Goal: Check status

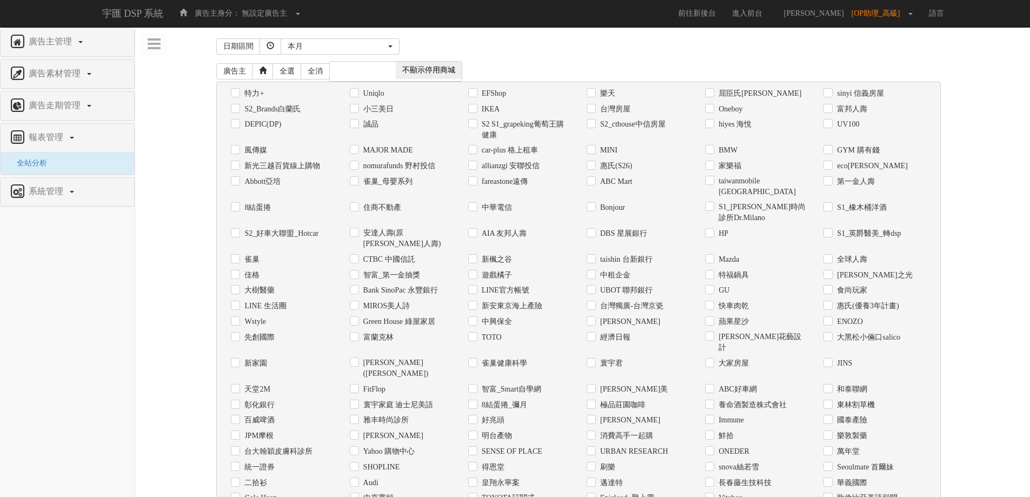
click at [381, 92] on label "Uniqlo" at bounding box center [373, 93] width 24 height 11
click at [357, 92] on input "Uniqlo" at bounding box center [353, 93] width 7 height 7
checkbox input "true"
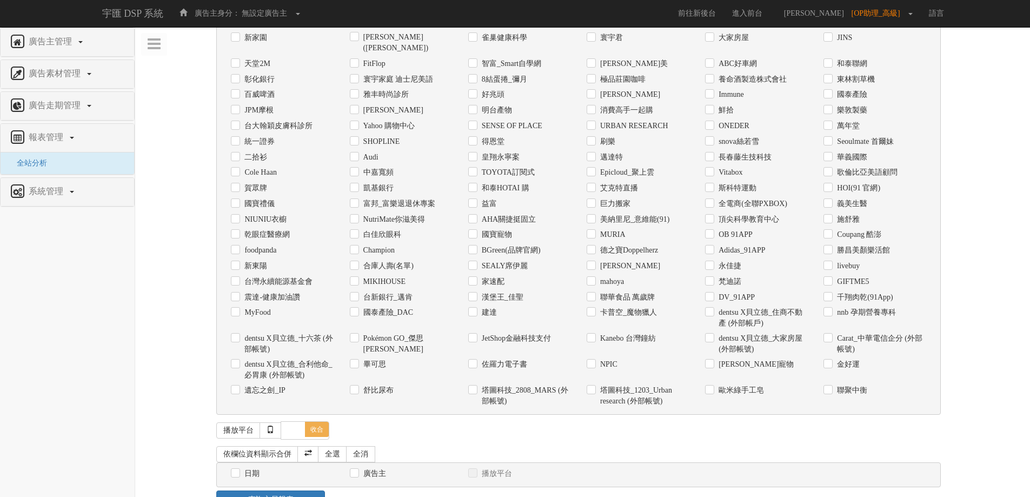
click at [252, 468] on label "日期" at bounding box center [251, 473] width 18 height 11
click at [238, 470] on input "日期" at bounding box center [234, 473] width 7 height 7
checkbox input "true"
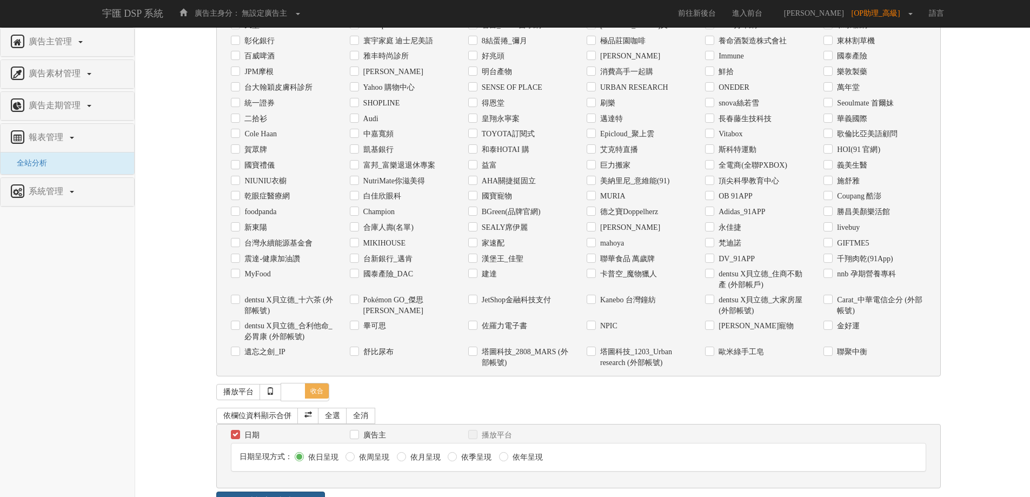
click at [268, 491] on link "查詢交易報表" at bounding box center [270, 500] width 109 height 18
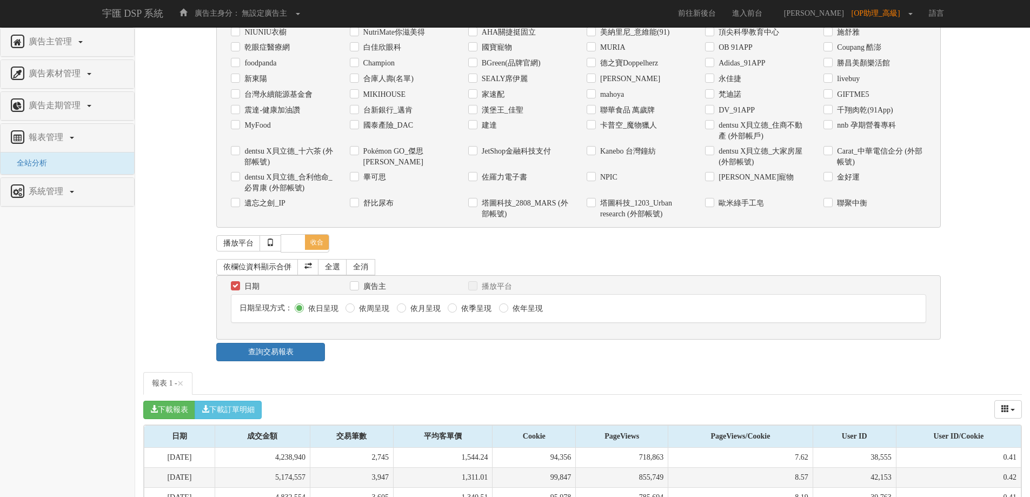
scroll to position [661, 0]
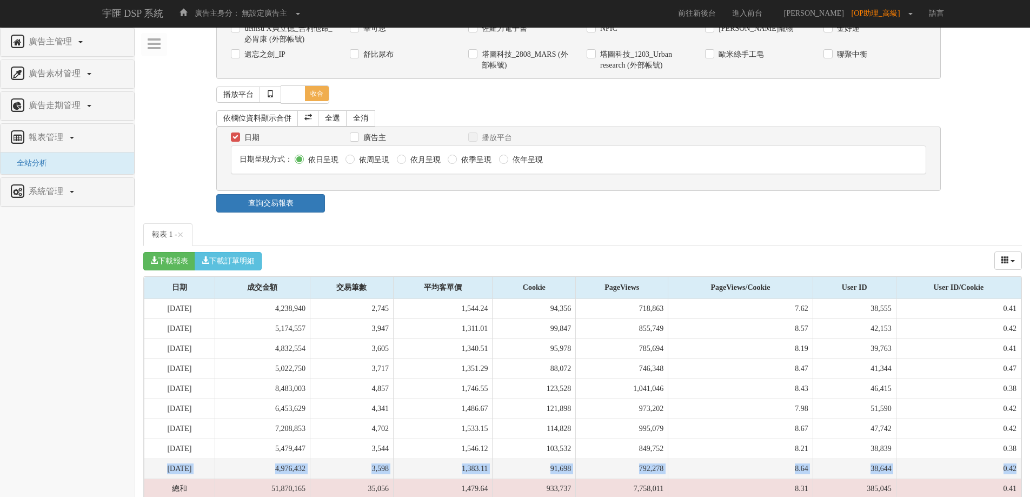
drag, startPoint x: 157, startPoint y: 435, endPoint x: 1018, endPoint y: 439, distance: 860.6
click at [1018, 459] on tr "[DATE] 4,976,432 3,598 1,383.11 91,698 792,278 8.64 38,644 0.42" at bounding box center [582, 469] width 877 height 20
copy tr "[DATE] 4,976,432 3,598 1,383.11 91,698 792,278 8.64 38,644 0.42"
